Goal: Task Accomplishment & Management: Complete application form

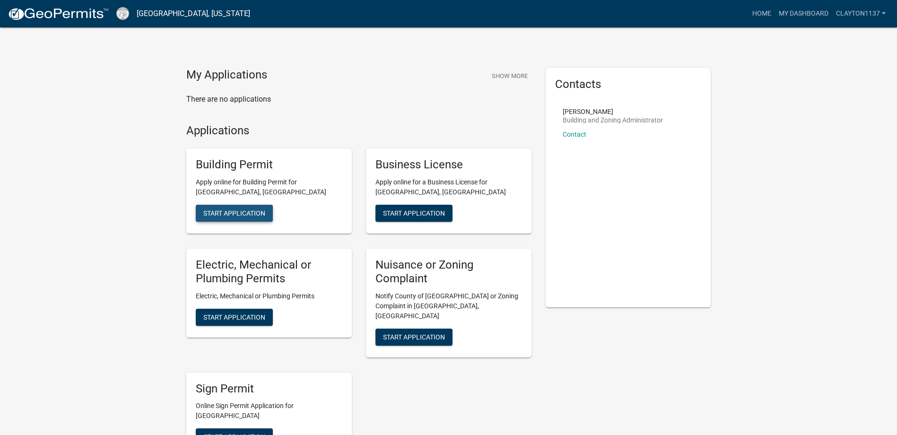
click at [229, 213] on span "Start Application" at bounding box center [234, 213] width 62 height 8
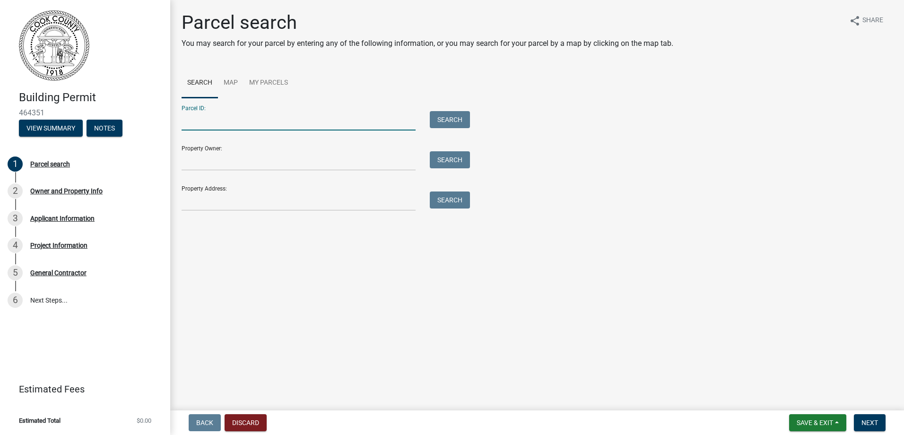
click at [227, 125] on input "Parcel ID:" at bounding box center [299, 120] width 234 height 19
type input "0021f001"
click at [454, 120] on button "Search" at bounding box center [450, 119] width 40 height 17
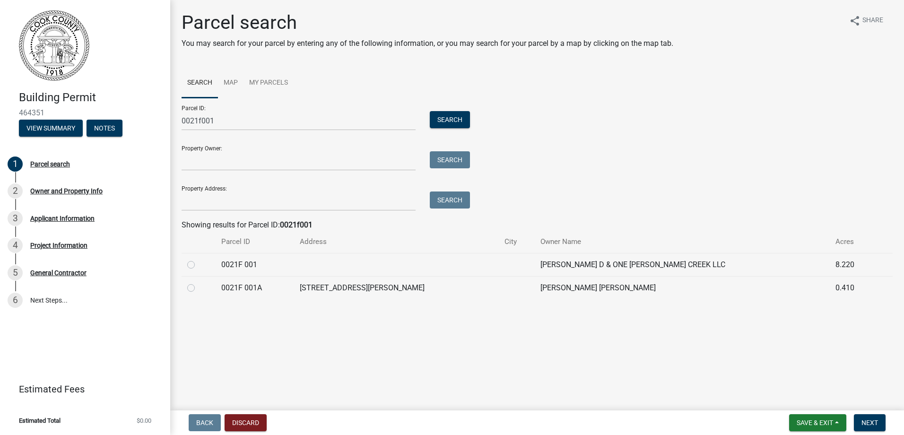
click at [199, 259] on label at bounding box center [199, 259] width 0 height 0
click at [199, 265] on 001 "radio" at bounding box center [202, 262] width 6 height 6
radio 001 "true"
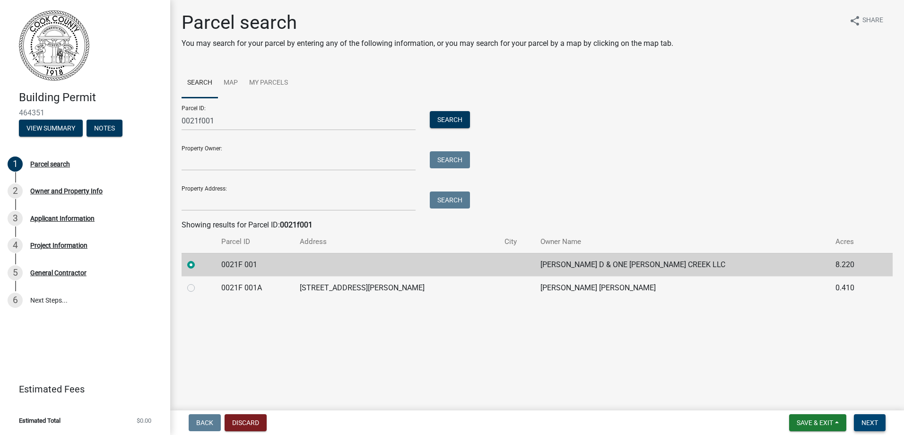
click at [871, 419] on span "Next" at bounding box center [869, 423] width 17 height 8
click at [864, 419] on span "Next" at bounding box center [869, 423] width 17 height 8
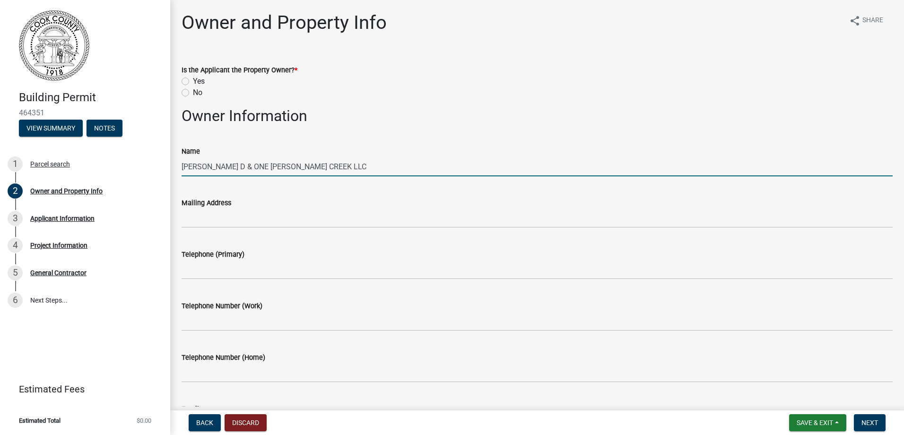
click at [304, 174] on input "[PERSON_NAME] D & ONE [PERSON_NAME] CREEK LLC" at bounding box center [537, 166] width 711 height 19
drag, startPoint x: 349, startPoint y: 168, endPoint x: 81, endPoint y: 171, distance: 268.5
click at [81, 171] on div "Building Permit 464351 View Summary Notes 1 Parcel search 2 Owner and Property …" at bounding box center [452, 217] width 904 height 435
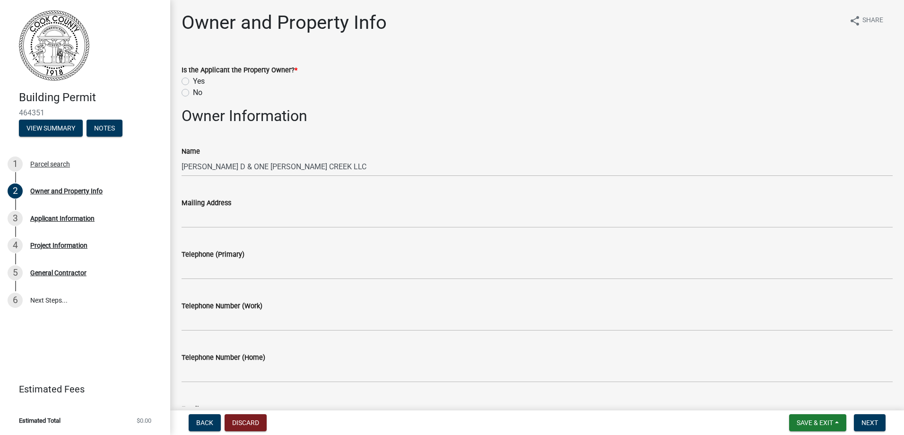
click at [193, 92] on label "No" at bounding box center [197, 92] width 9 height 11
click at [193, 92] on input "No" at bounding box center [196, 90] width 6 height 6
radio input "true"
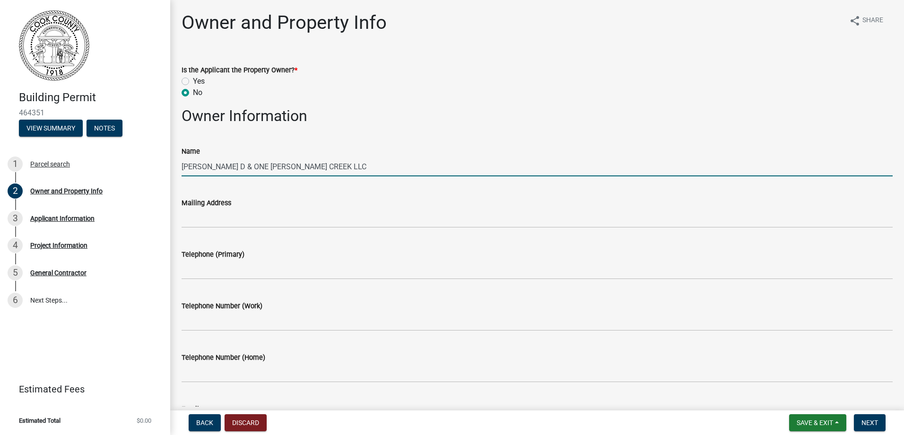
click at [206, 161] on input "[PERSON_NAME] D & ONE [PERSON_NAME] CREEK LLC" at bounding box center [537, 166] width 711 height 19
click at [349, 166] on input "[PERSON_NAME] D & ONE [PERSON_NAME] CREEK LLC" at bounding box center [537, 166] width 711 height 19
drag, startPoint x: 349, startPoint y: 166, endPoint x: 74, endPoint y: 140, distance: 276.3
click at [74, 140] on div "Building Permit 464351 View Summary Notes 1 Parcel search 2 Owner and Property …" at bounding box center [452, 217] width 904 height 435
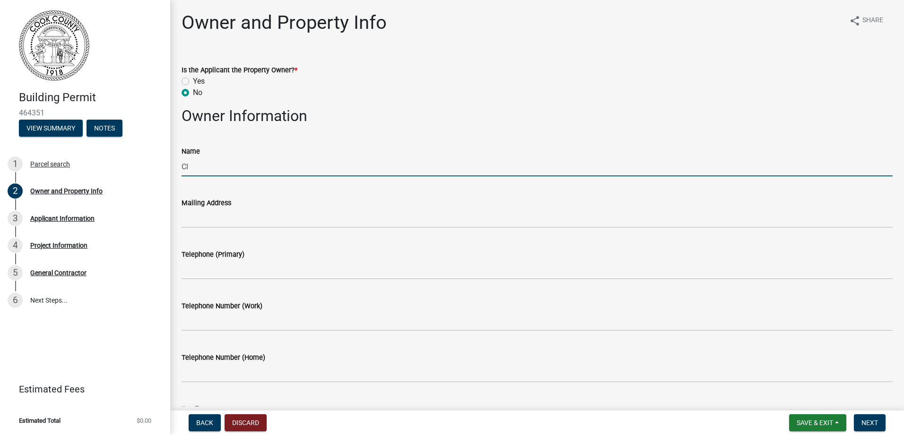
type input "C"
